Goal: Information Seeking & Learning: Learn about a topic

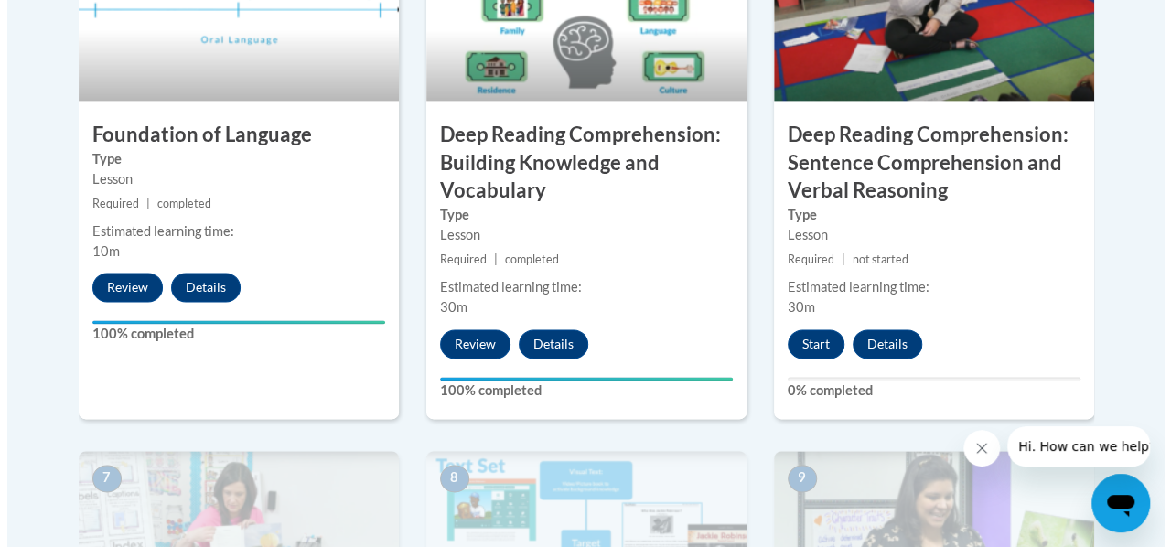
scroll to position [1176, 0]
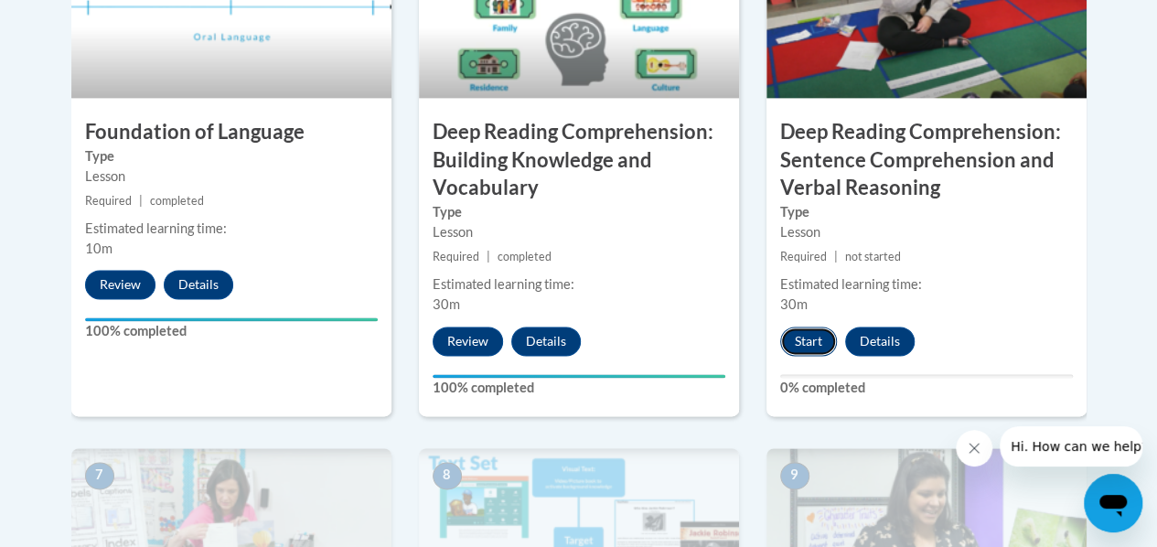
click at [805, 336] on button "Start" at bounding box center [808, 340] width 57 height 29
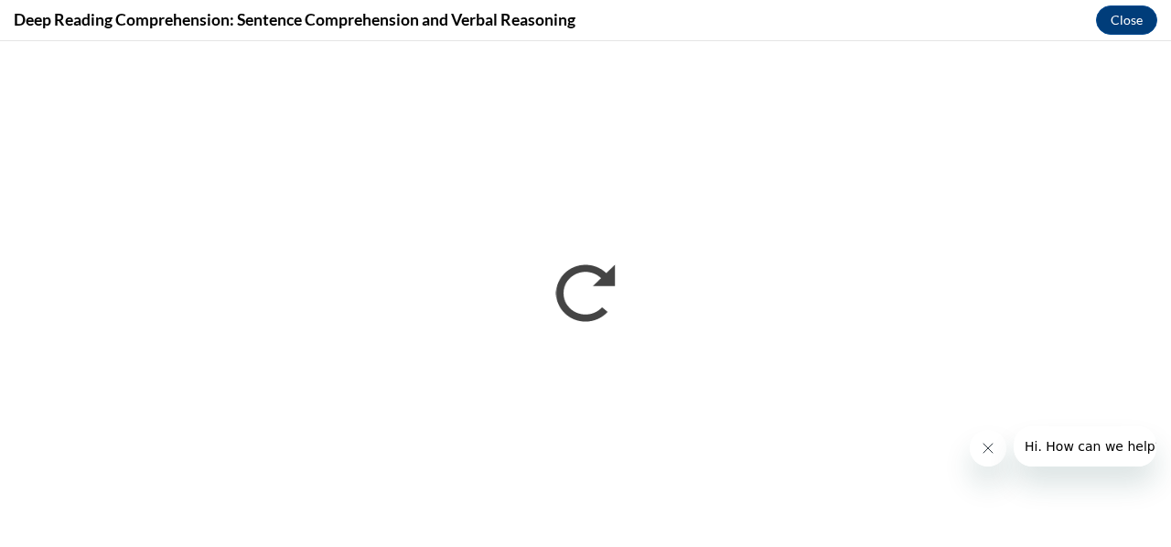
scroll to position [0, 0]
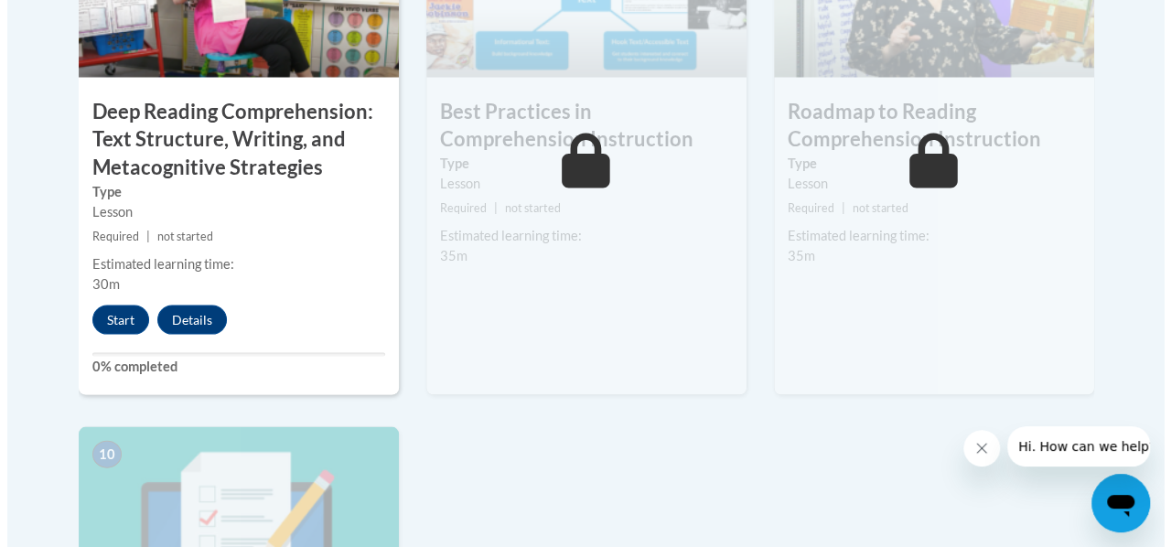
scroll to position [1732, 0]
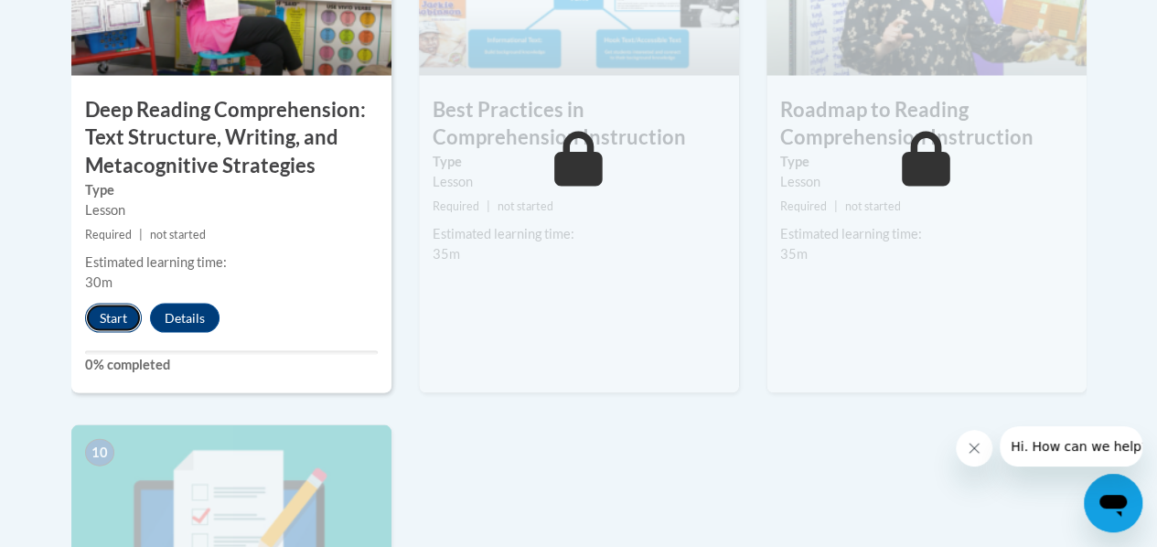
click at [100, 311] on button "Start" at bounding box center [113, 317] width 57 height 29
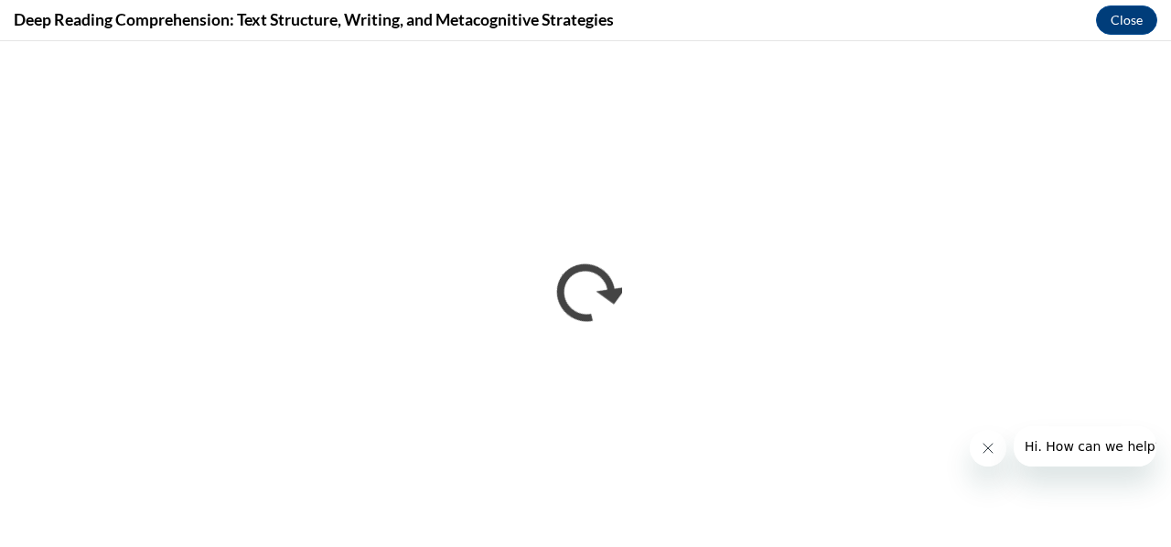
scroll to position [0, 0]
